Goal: Navigation & Orientation: Find specific page/section

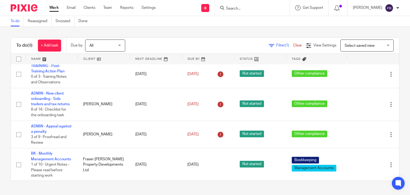
scroll to position [80, 0]
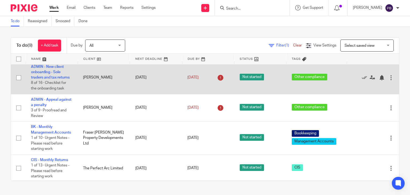
click at [50, 81] on td "ADMIN - New client onboarding - Sole traders and tax returns 8 of 16 · Checklis…" at bounding box center [52, 77] width 52 height 33
click at [46, 74] on link "ADMIN - New client onboarding - Sole traders and tax returns" at bounding box center [50, 72] width 39 height 15
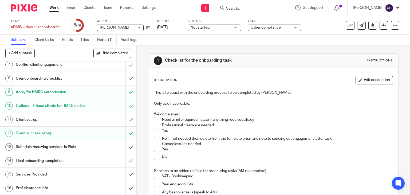
scroll to position [91, 0]
click at [31, 120] on h1 "Client set-up" at bounding box center [51, 119] width 70 height 8
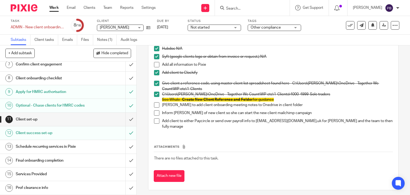
scroll to position [91, 0]
click at [64, 148] on h1 "Schedule recurring services in Pixie" at bounding box center [51, 147] width 70 height 8
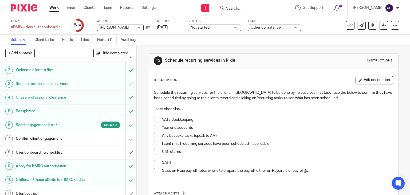
scroll to position [10, 0]
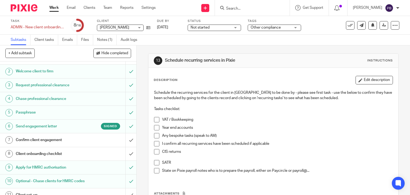
click at [52, 7] on link "Work" at bounding box center [53, 7] width 9 height 5
